Goal: Navigation & Orientation: Find specific page/section

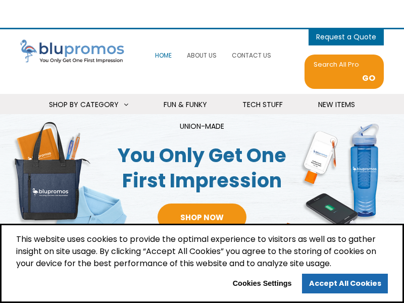
select select "Language Translate Widget"
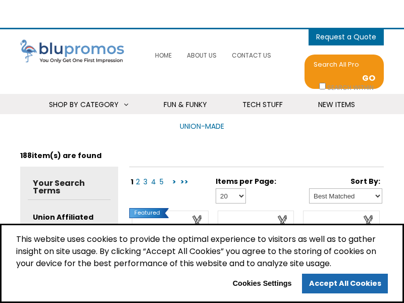
select select "Language Translate Widget"
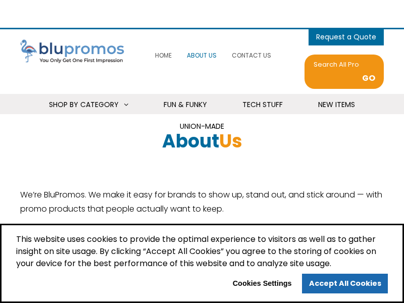
select select "Language Translate Widget"
